Goal: Task Accomplishment & Management: Manage account settings

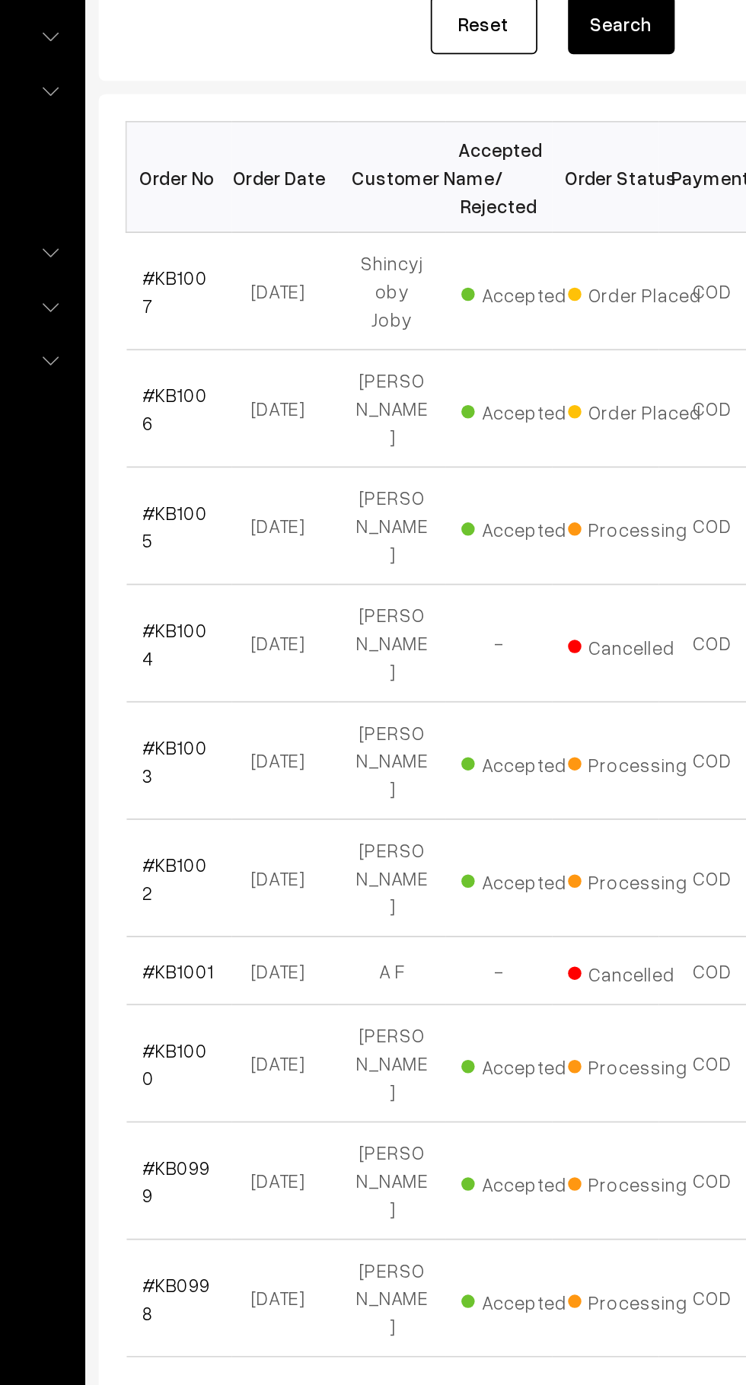
click at [274, 410] on link "#KB1007" at bounding box center [256, 412] width 37 height 29
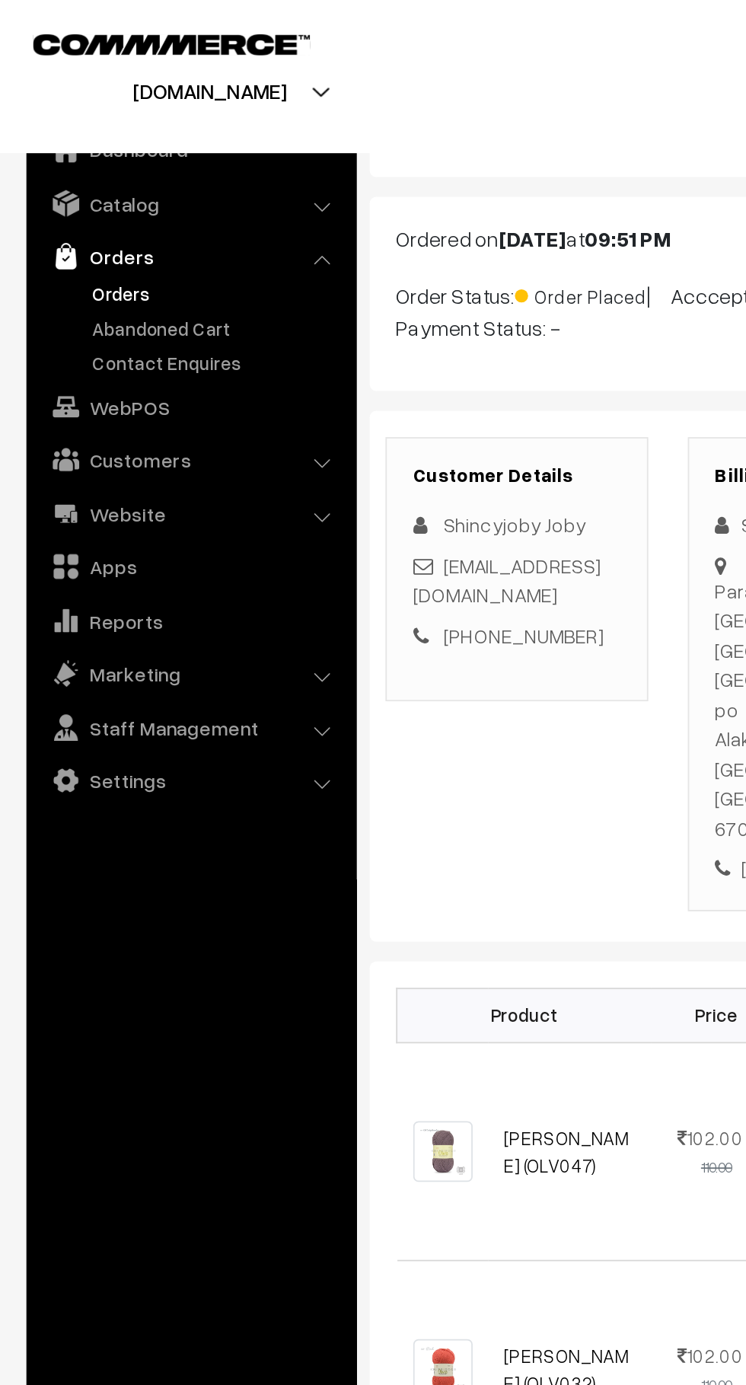
scroll to position [40, 0]
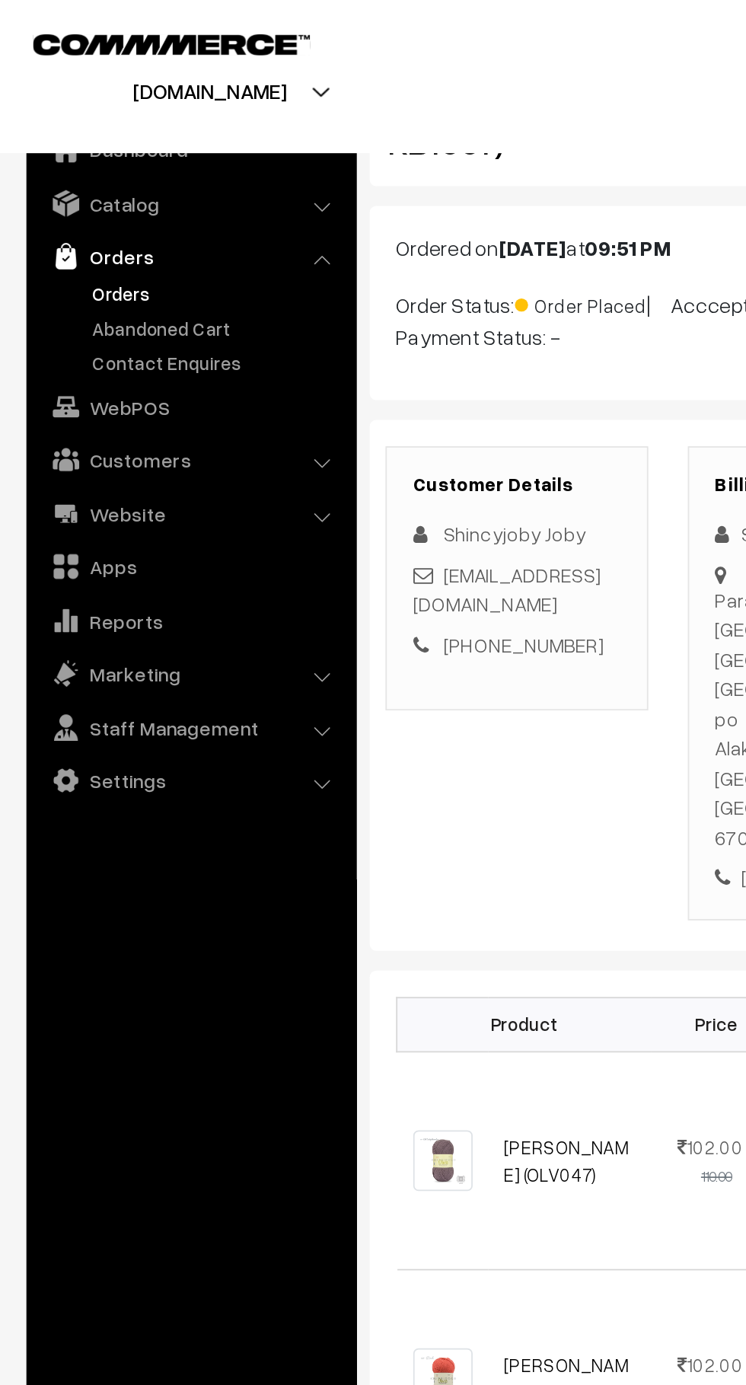
click at [145, 182] on link "Abandoned Cart" at bounding box center [124, 189] width 151 height 16
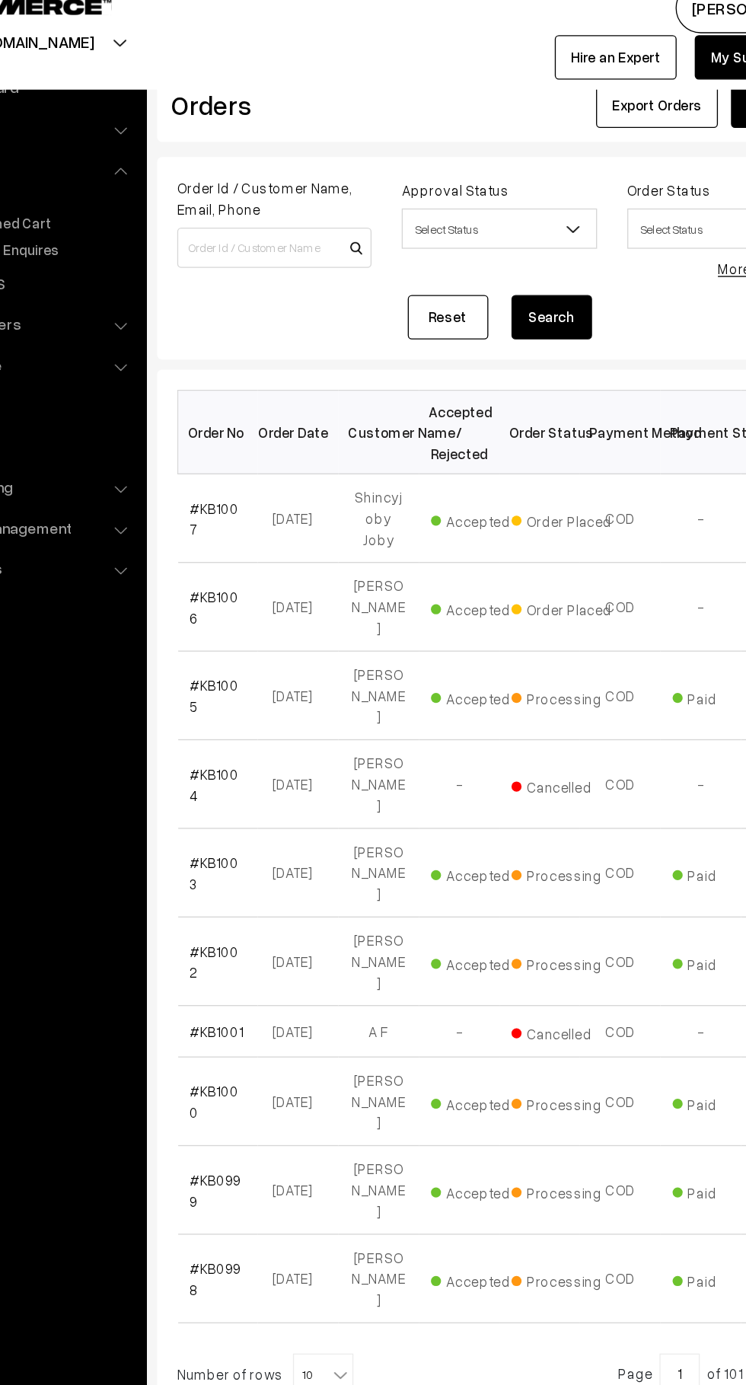
click at [253, 407] on link "#KB1007" at bounding box center [256, 412] width 37 height 29
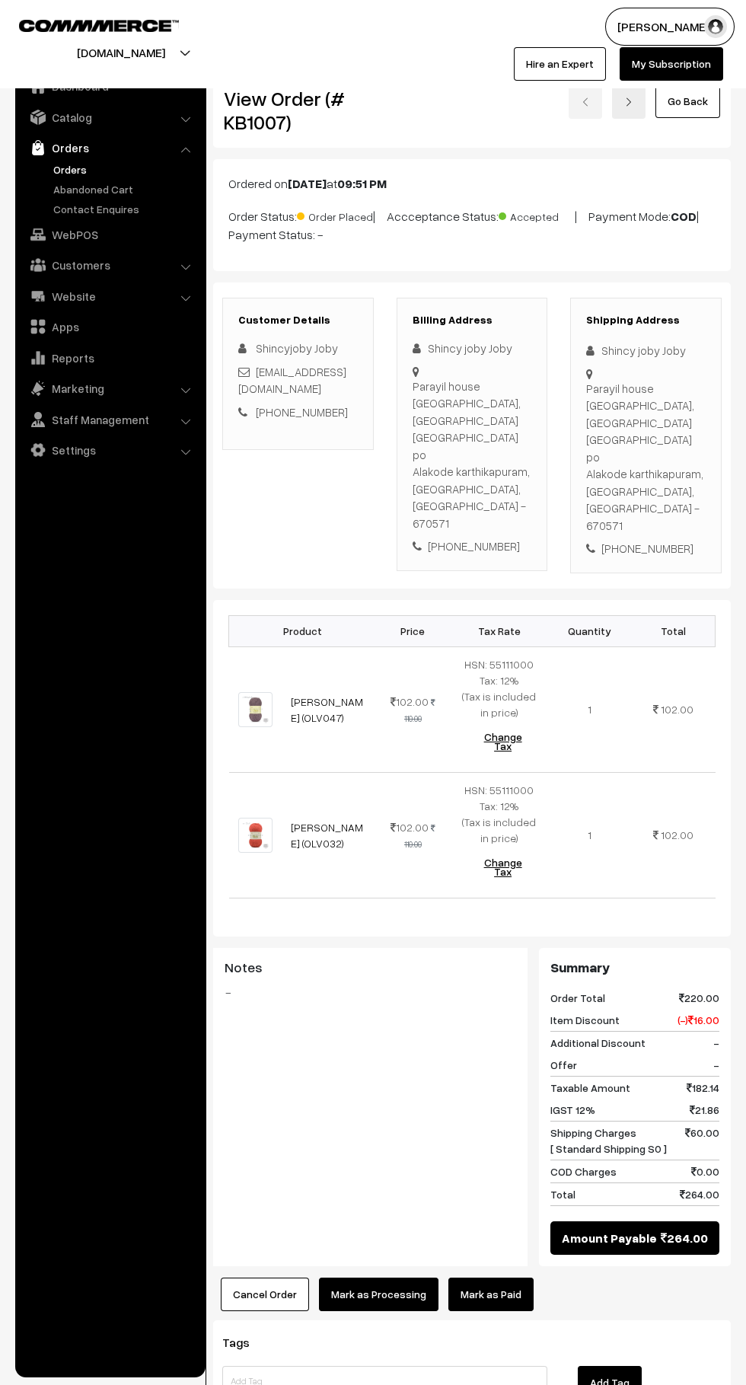
click at [502, 1277] on link "Mark as Paid" at bounding box center [490, 1293] width 85 height 33
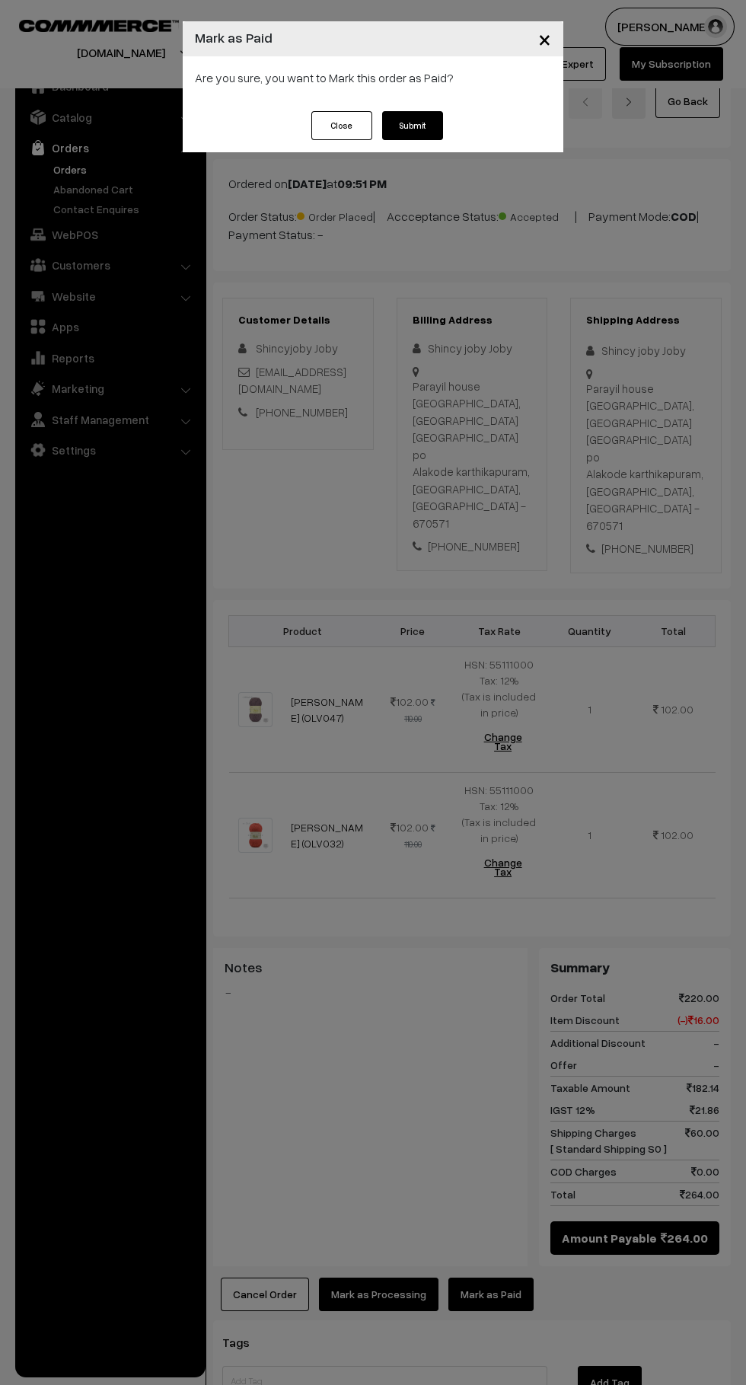
click at [432, 137] on button "Submit" at bounding box center [412, 125] width 61 height 29
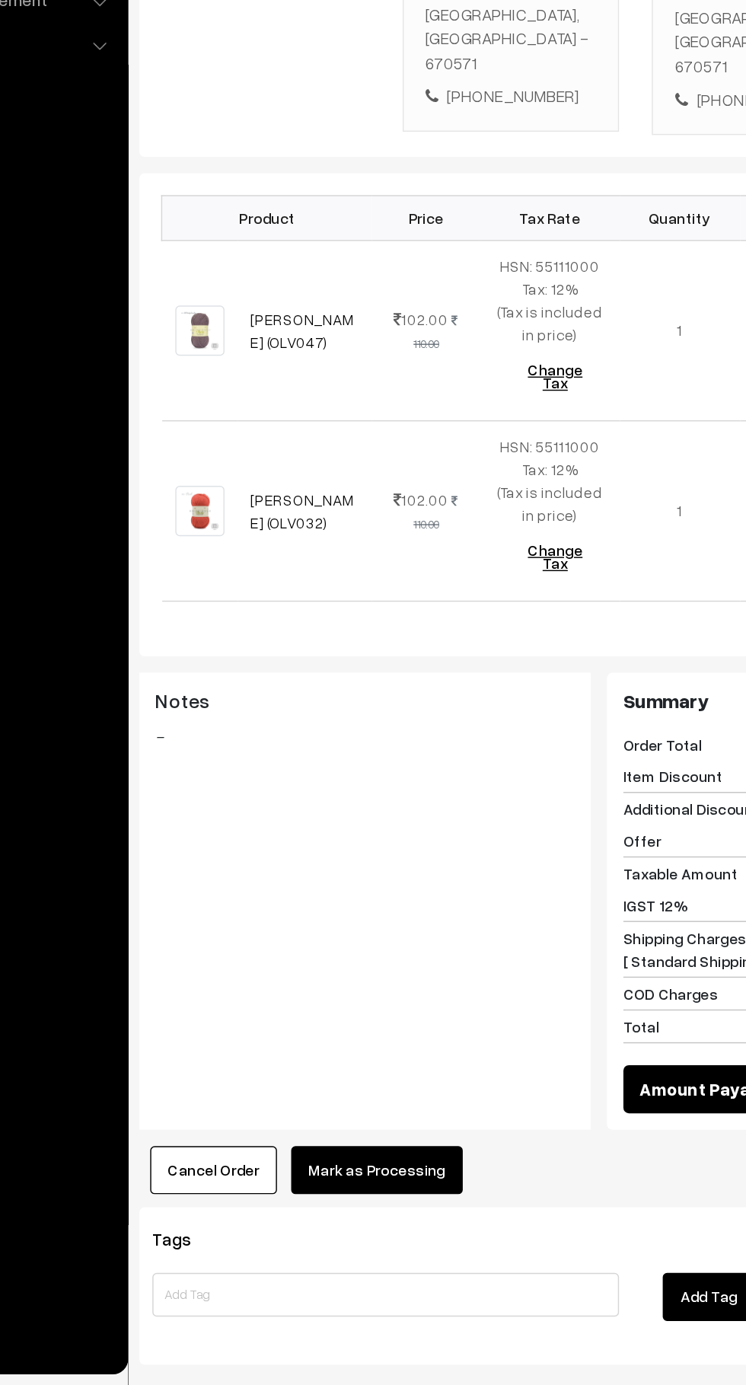
scroll to position [63, 0]
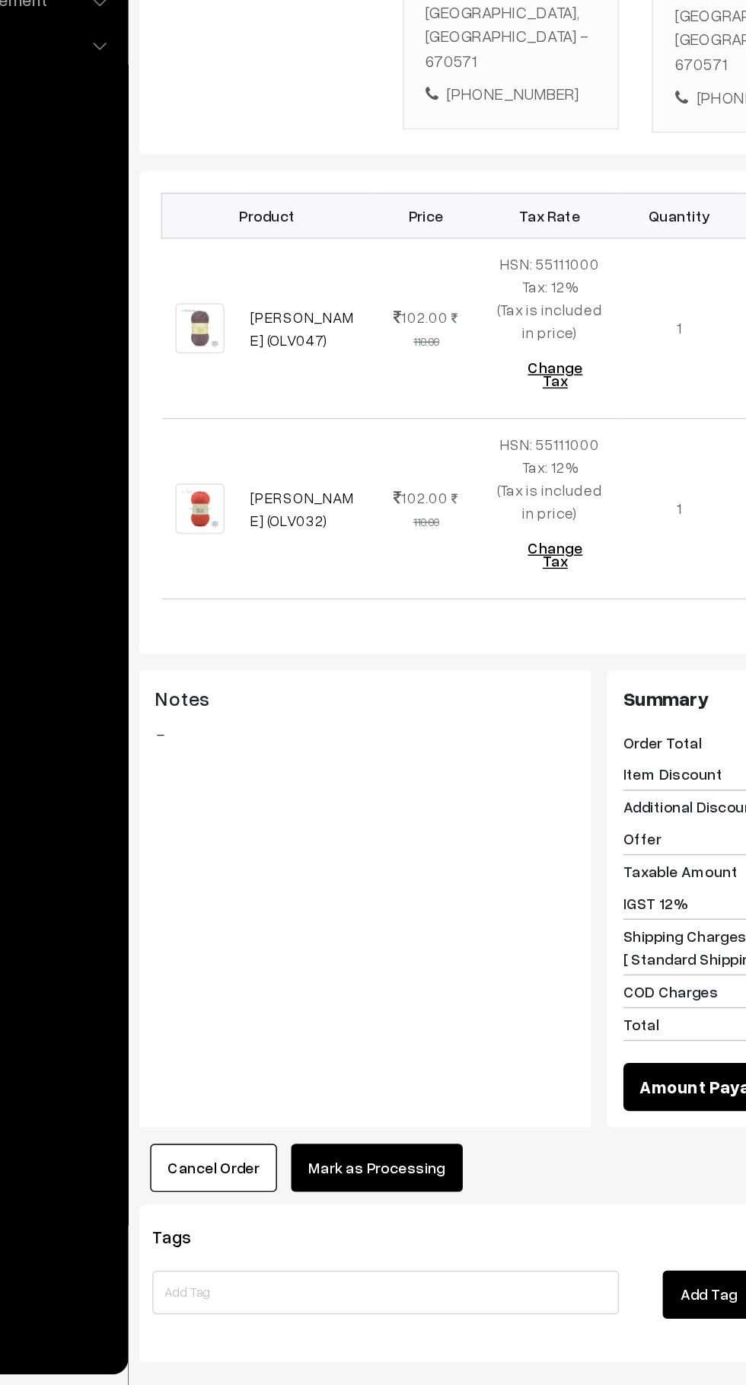
click at [410, 1216] on button "Mark as Processing" at bounding box center [379, 1232] width 120 height 33
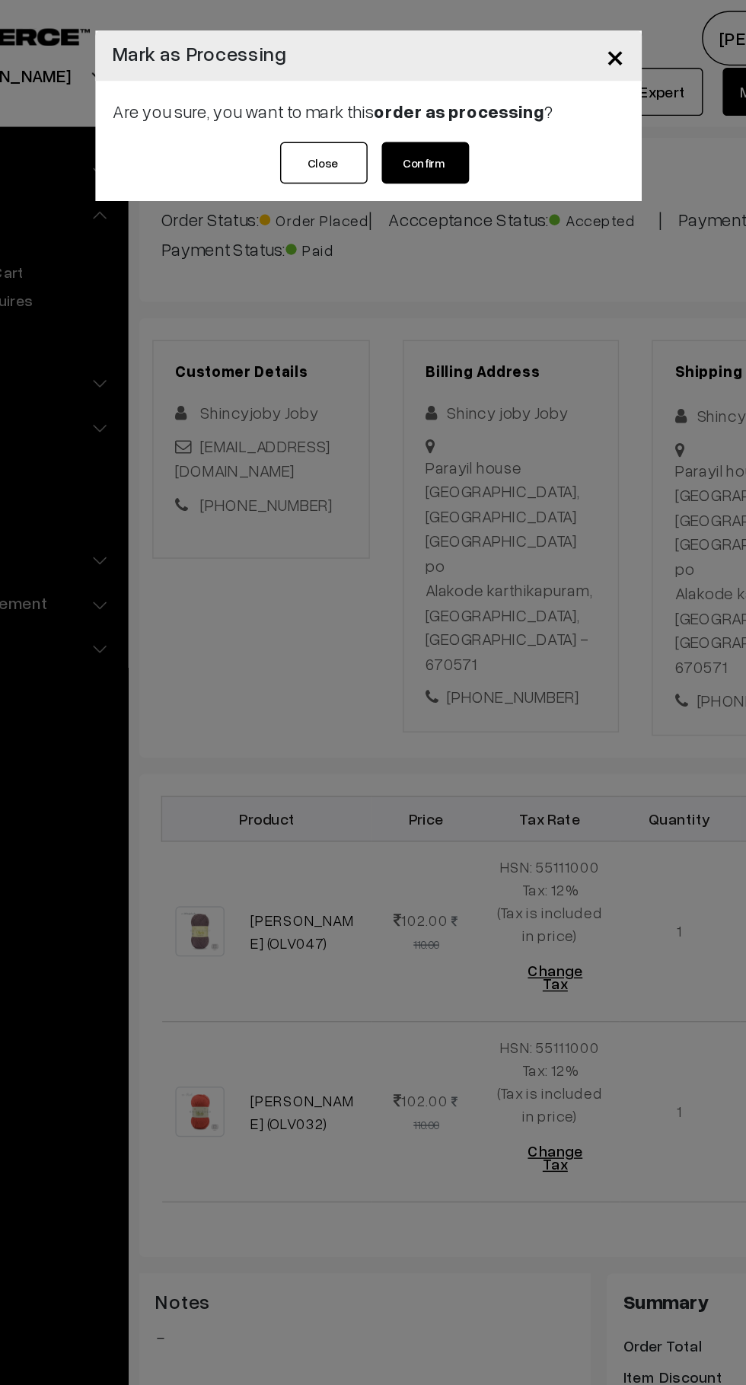
click at [421, 100] on button "Confirm" at bounding box center [412, 113] width 61 height 29
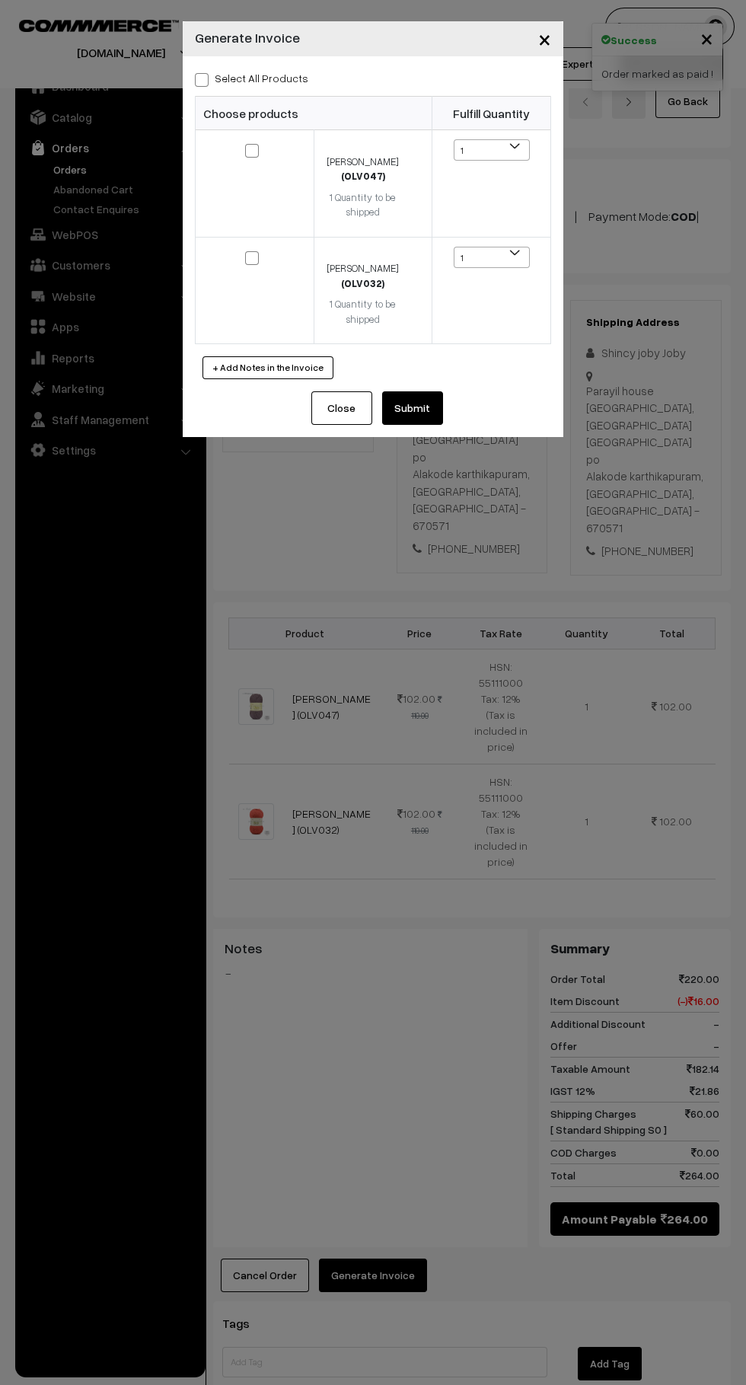
click at [201, 77] on span at bounding box center [202, 80] width 14 height 14
click at [201, 77] on input "Select All Products" at bounding box center [200, 77] width 10 height 10
checkbox input "true"
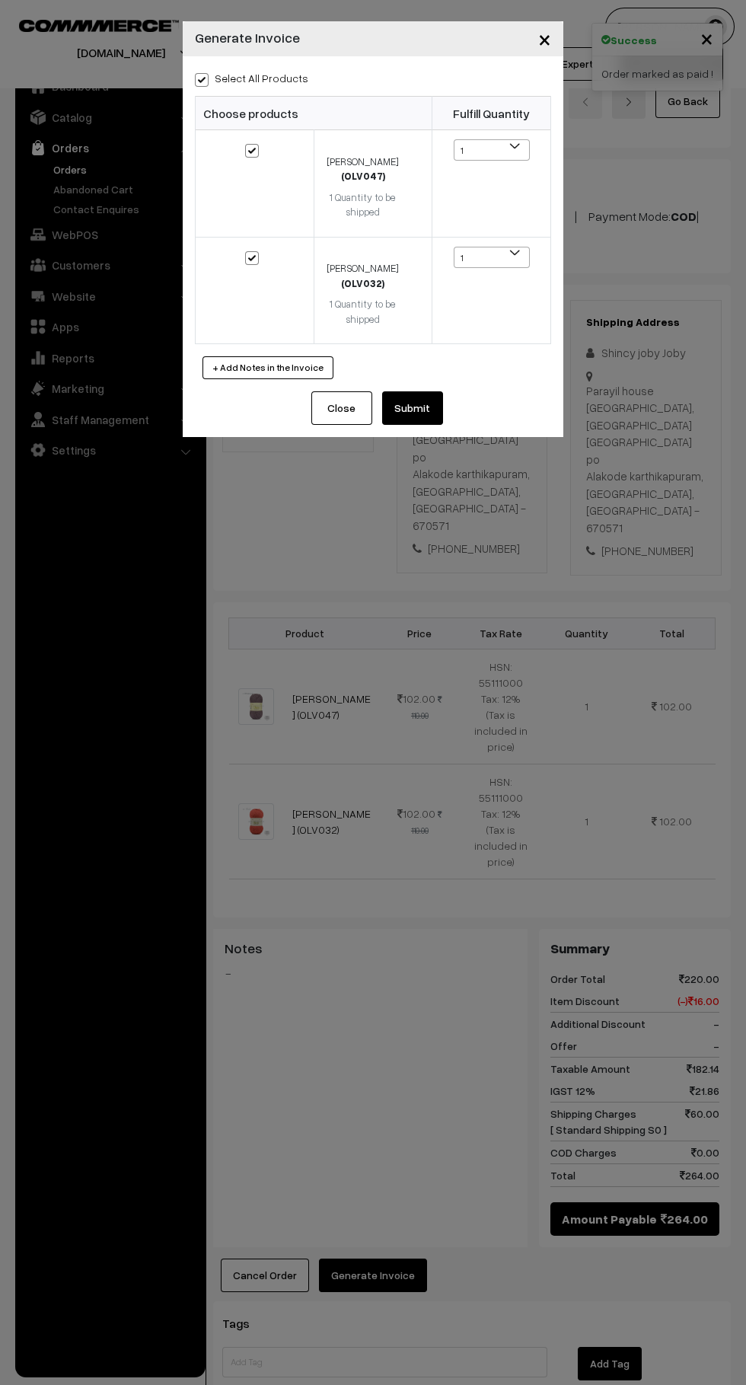
click at [441, 409] on button "Submit" at bounding box center [412, 407] width 61 height 33
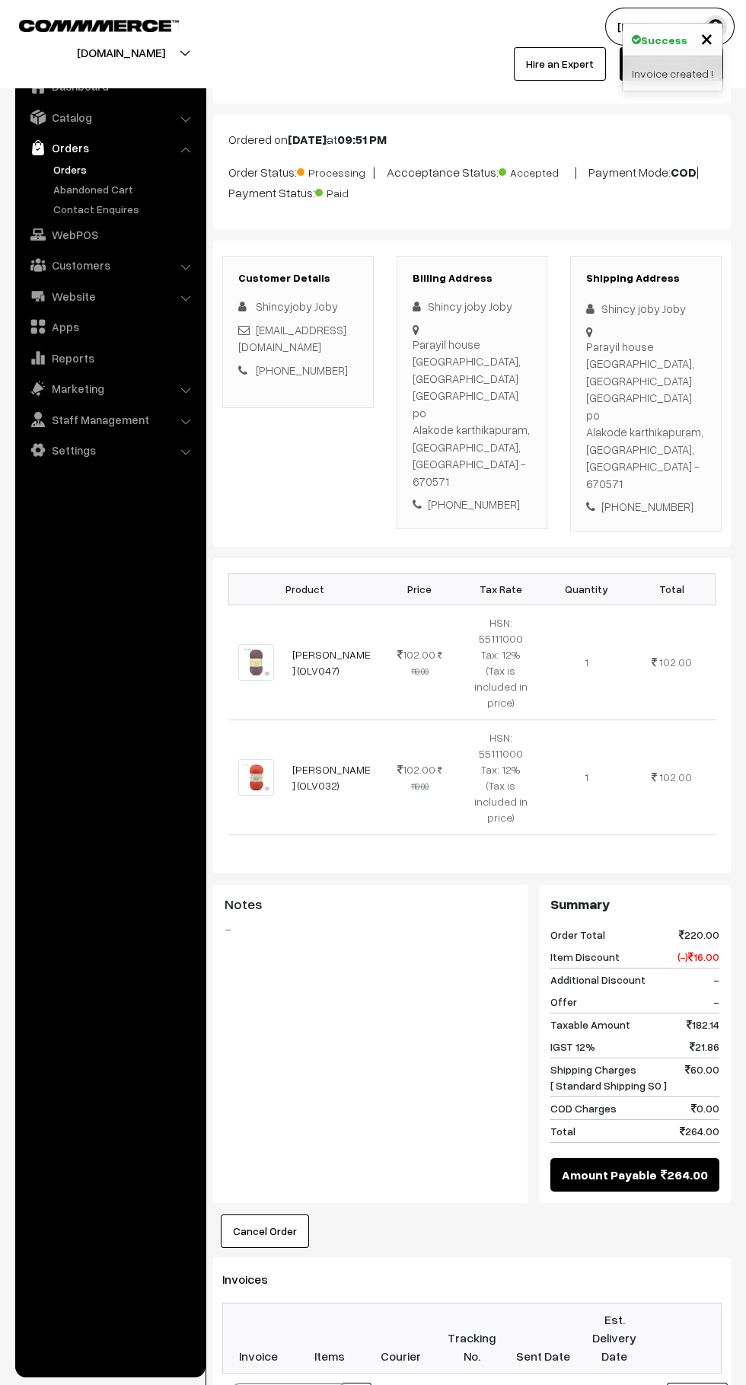
scroll to position [438, 0]
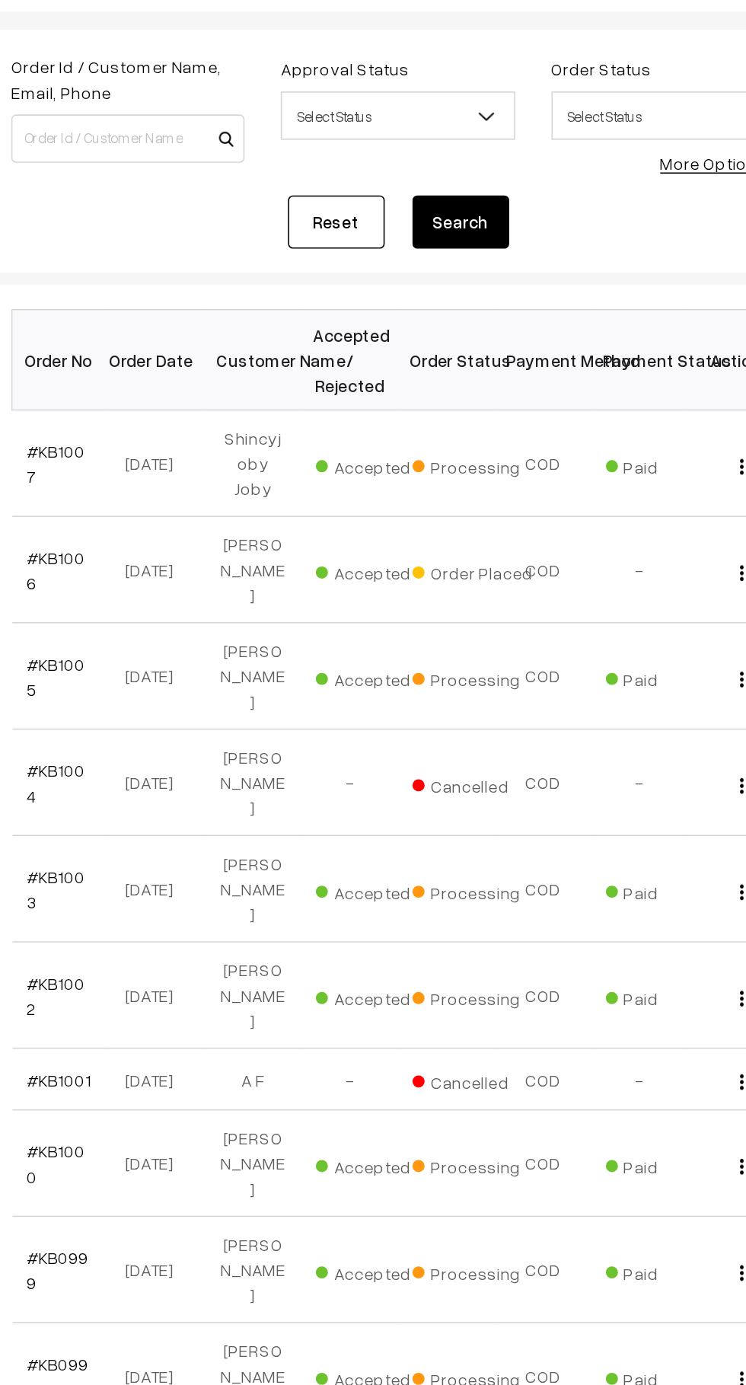
click at [262, 465] on link "#KB1006" at bounding box center [256, 479] width 37 height 29
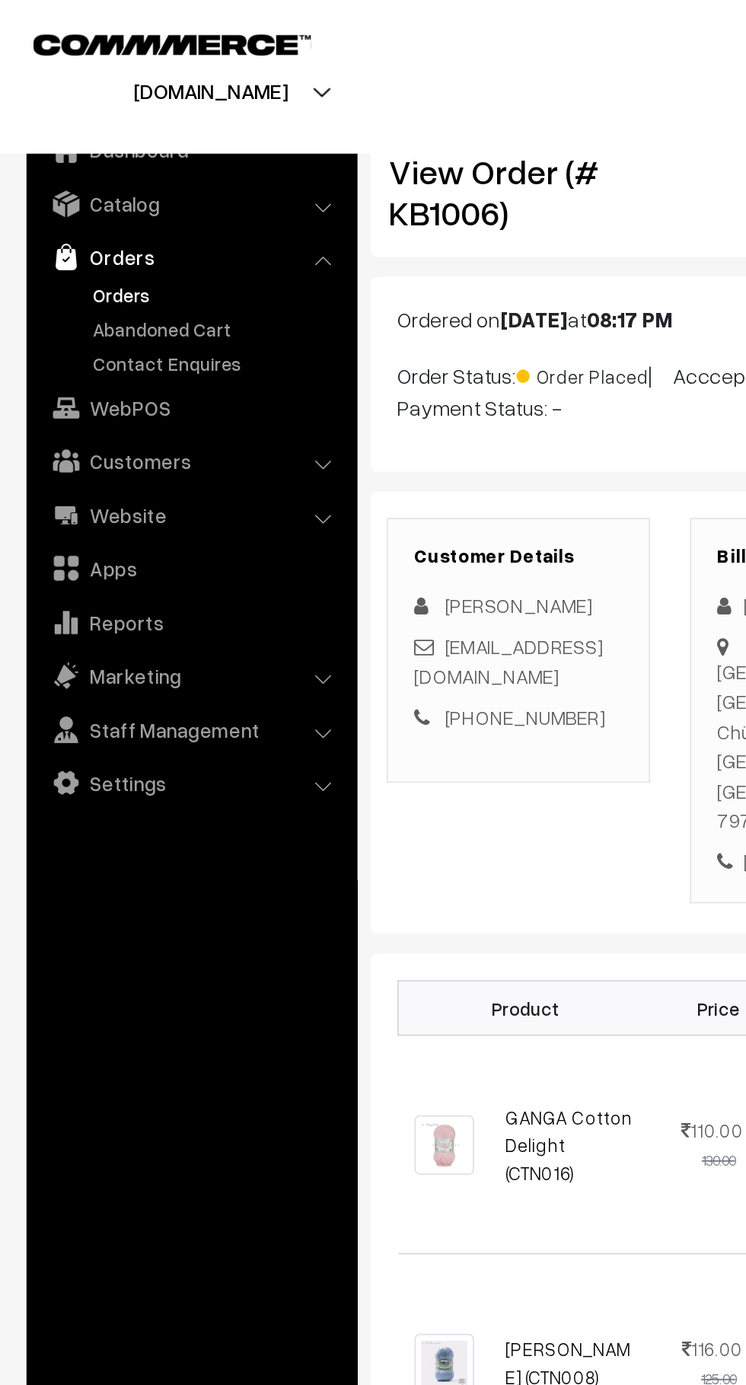
click at [123, 191] on link "Abandoned Cart" at bounding box center [124, 189] width 151 height 16
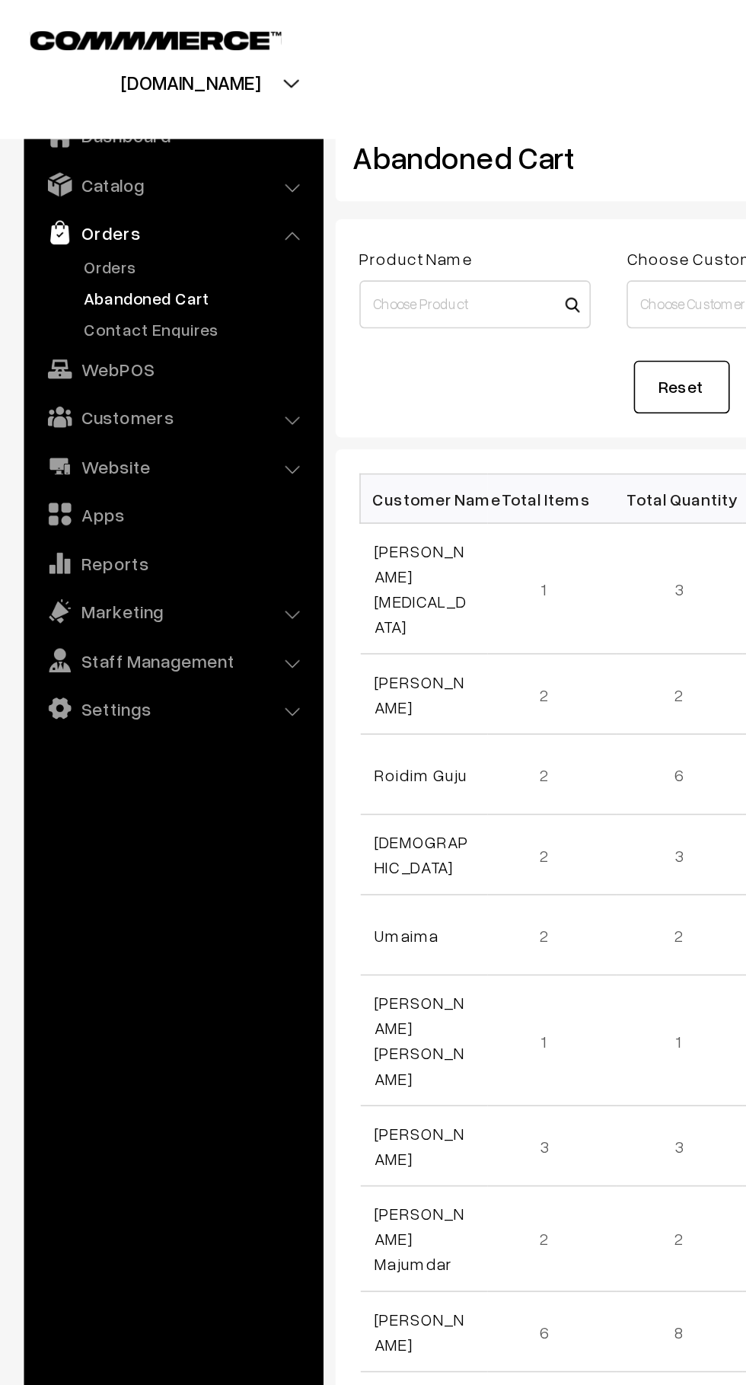
click at [75, 173] on link "Orders" at bounding box center [124, 169] width 151 height 16
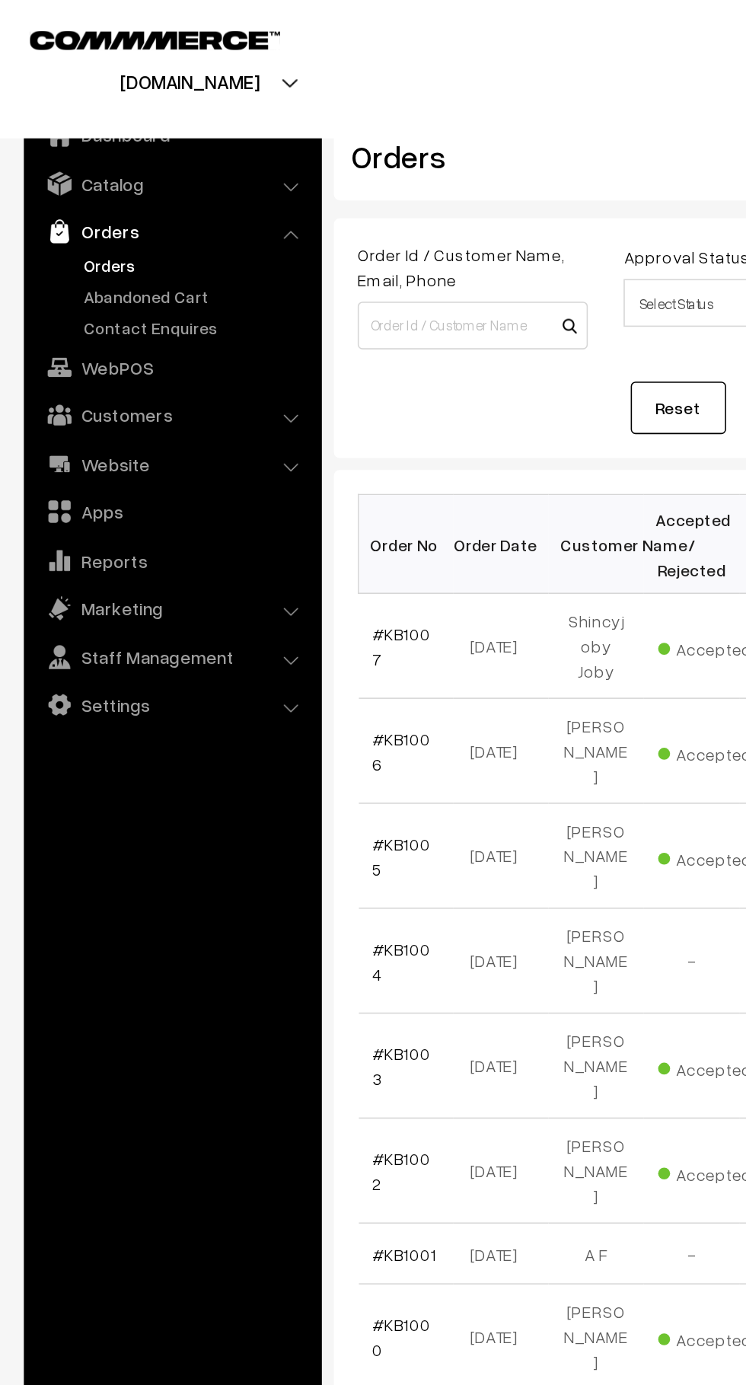
click at [134, 183] on link "Abandoned Cart" at bounding box center [124, 189] width 151 height 16
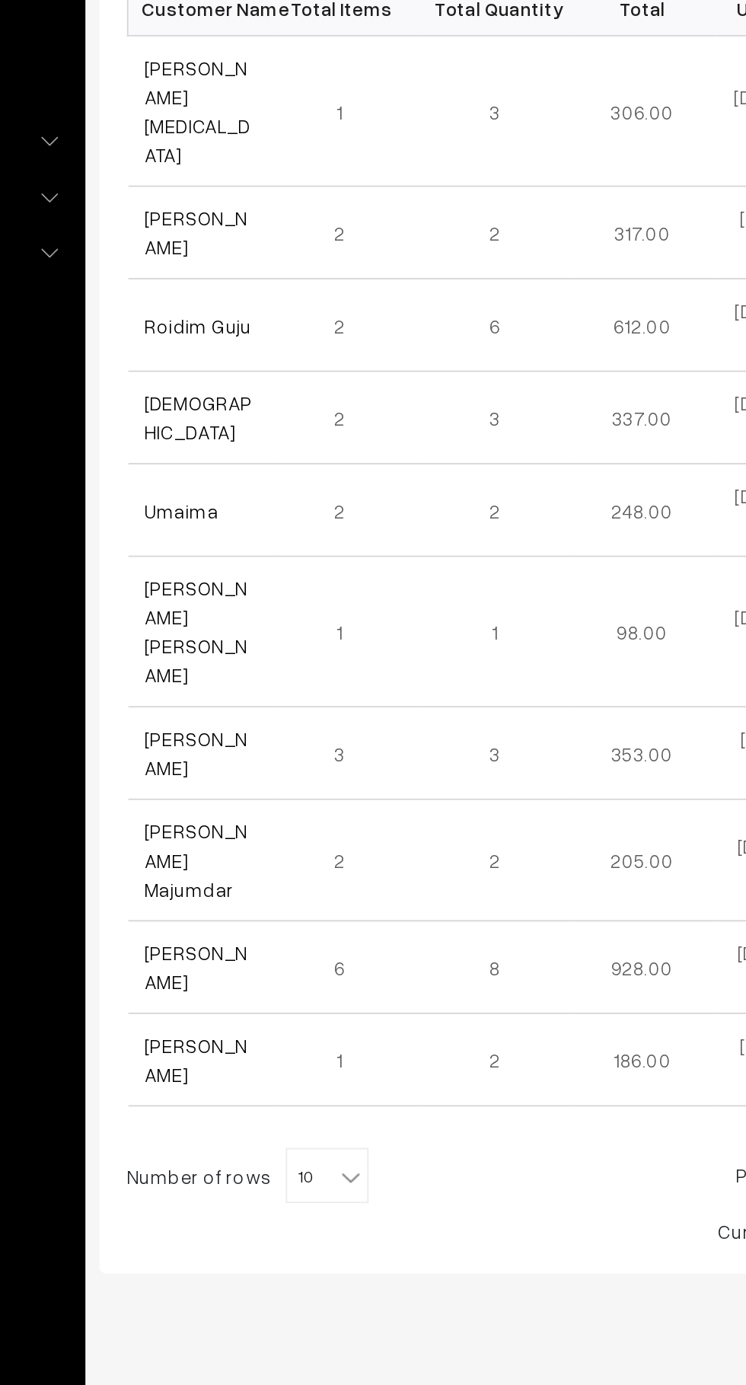
click at [275, 831] on link "[PERSON_NAME]" at bounding box center [266, 845] width 57 height 29
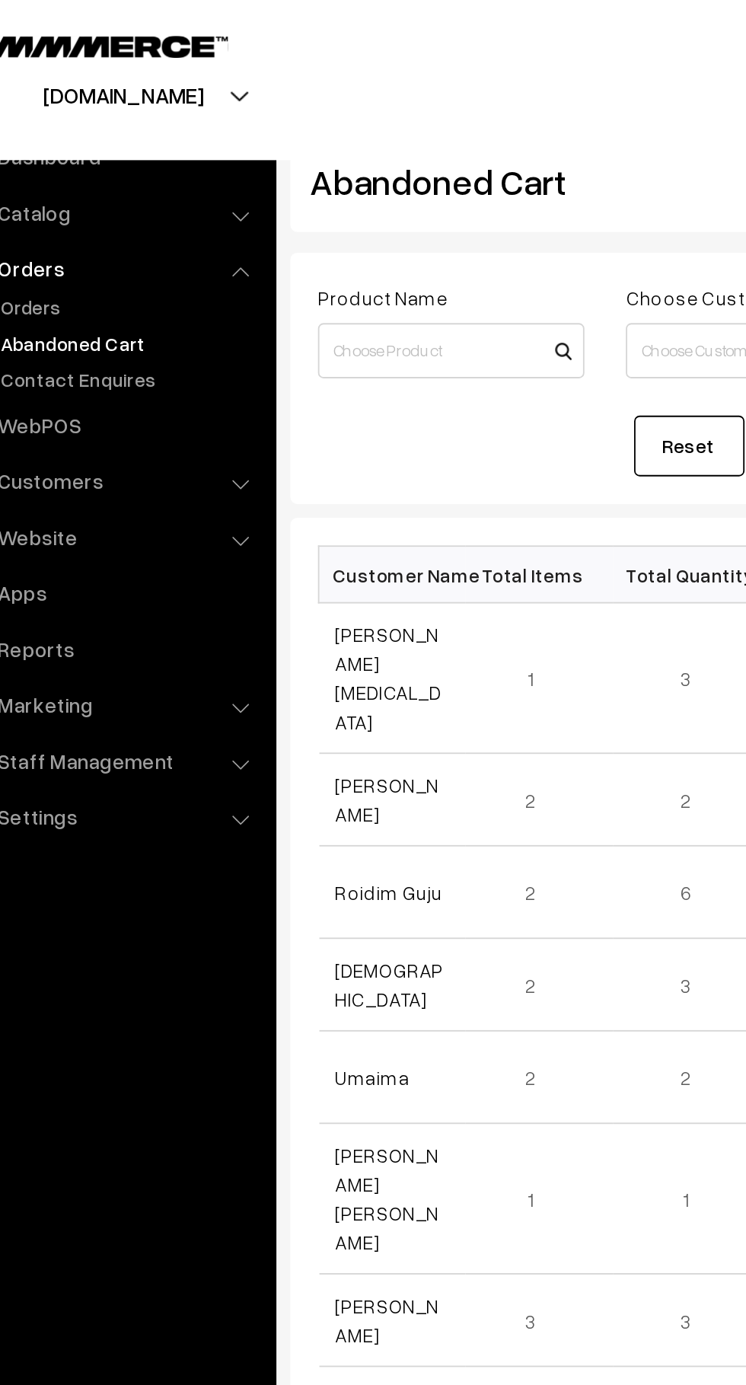
click at [273, 358] on link "[PERSON_NAME][MEDICAL_DATA]" at bounding box center [267, 373] width 59 height 61
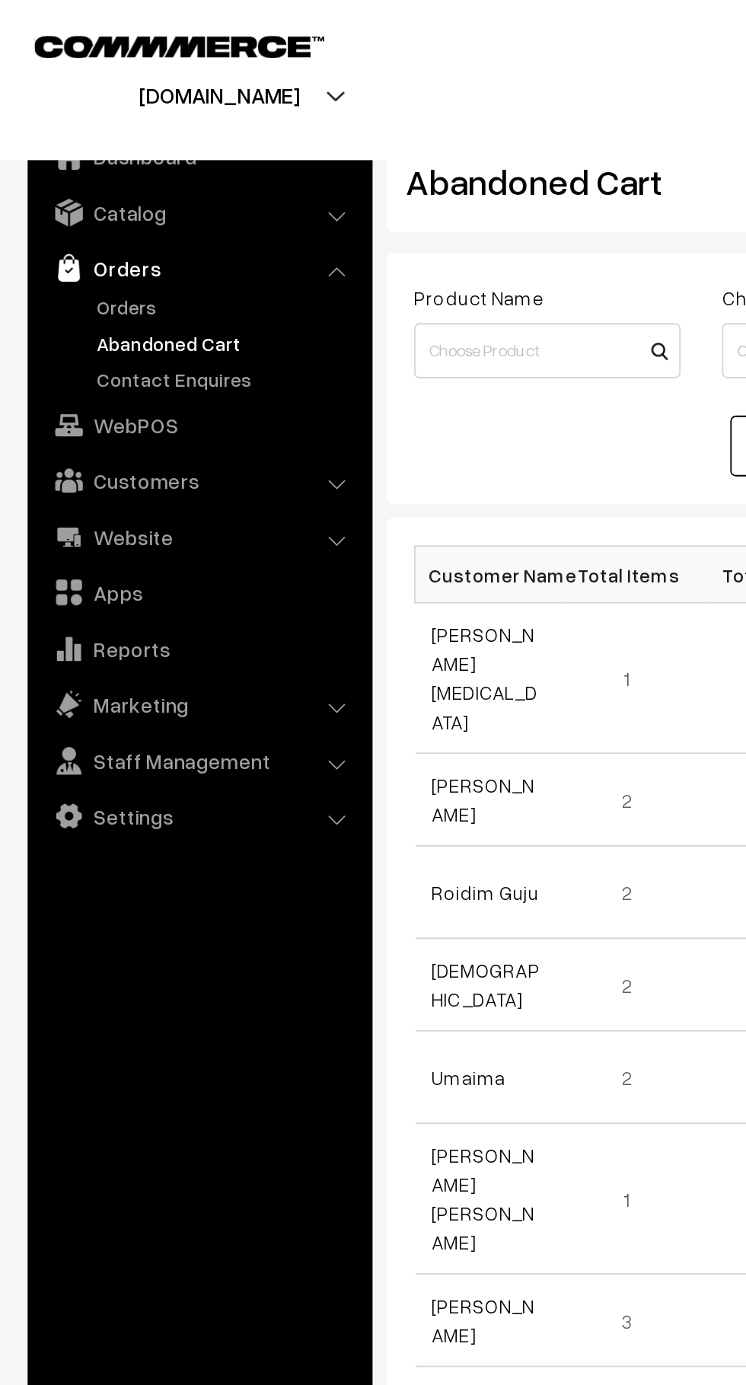
click at [276, 358] on link "[PERSON_NAME][MEDICAL_DATA]" at bounding box center [267, 373] width 59 height 61
